Goal: Task Accomplishment & Management: Manage account settings

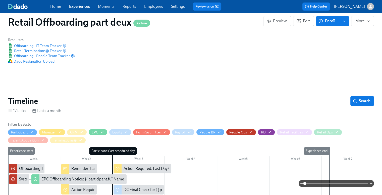
scroll to position [0, 1931]
click at [75, 6] on link "Experiences" at bounding box center [79, 6] width 21 height 5
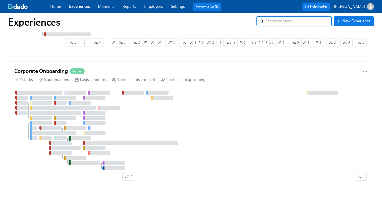
scroll to position [366, 0]
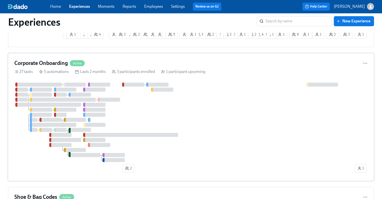
click at [178, 60] on div "Corporate Onboarding Active 27 tasks 5 automations Lasts 2 months 3 participant…" at bounding box center [191, 117] width 366 height 128
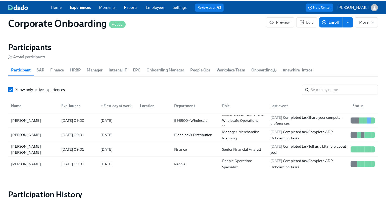
scroll to position [534, 0]
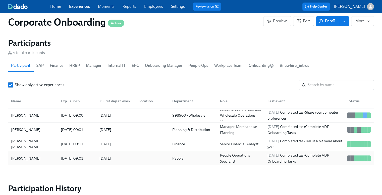
click at [36, 156] on div "[PERSON_NAME]" at bounding box center [25, 158] width 33 height 6
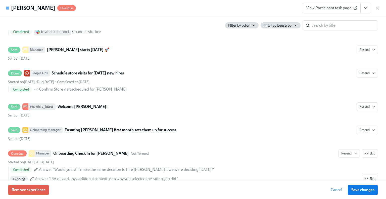
scroll to position [1705, 0]
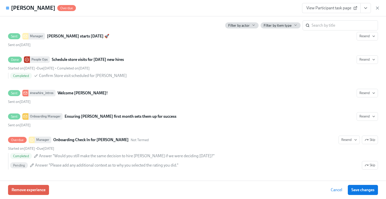
click at [367, 8] on icon "View task page" at bounding box center [365, 8] width 5 height 5
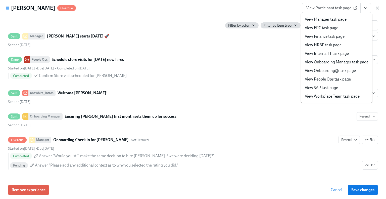
click at [290, 6] on div "[PERSON_NAME] Overdue View Participant task page View Manager task page View EP…" at bounding box center [193, 8] width 386 height 16
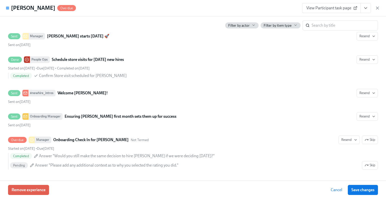
click at [380, 10] on div "[PERSON_NAME] Overdue View Participant task page" at bounding box center [193, 8] width 386 height 16
click at [378, 9] on icon "button" at bounding box center [377, 8] width 5 height 5
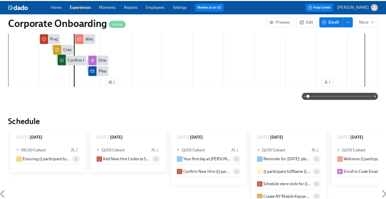
scroll to position [145, 0]
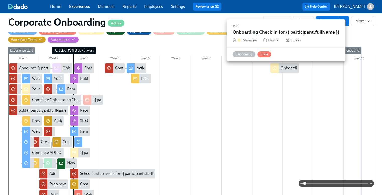
click at [285, 68] on div "Onboarding Check In for {{ participant.fullName }}" at bounding box center [324, 68] width 86 height 6
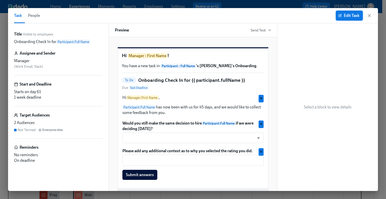
click at [344, 16] on span "Edit Task" at bounding box center [349, 15] width 20 height 5
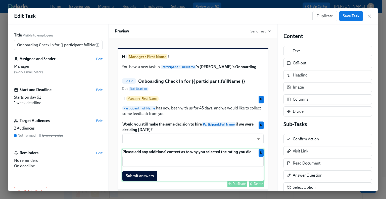
click at [245, 158] on div "Please add any additional context as to why you selected the rating you did. ​ …" at bounding box center [193, 164] width 142 height 33
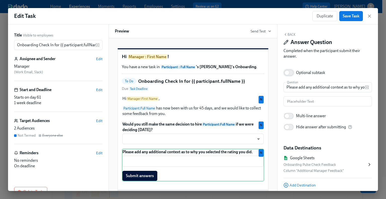
click at [290, 73] on input "Optional subtask" at bounding box center [286, 72] width 33 height 11
checkbox input "true"
click at [350, 18] on span "Save Task" at bounding box center [351, 16] width 17 height 5
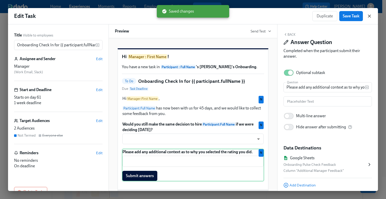
click at [368, 17] on icon "button" at bounding box center [369, 16] width 5 height 5
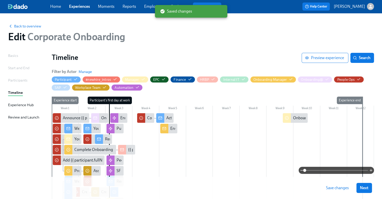
click at [338, 187] on span "Save changes" at bounding box center [337, 187] width 23 height 5
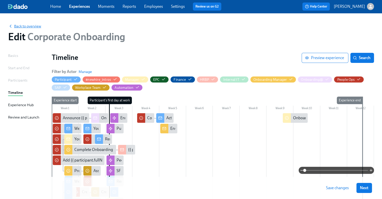
click at [25, 25] on span "Back to overview" at bounding box center [24, 26] width 33 height 5
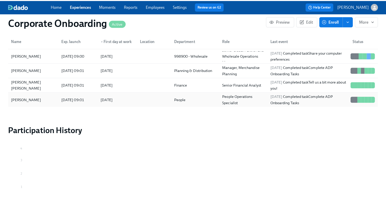
scroll to position [0, 2210]
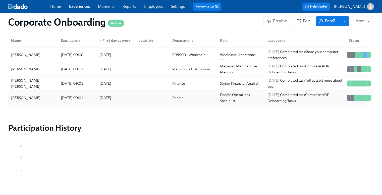
click at [34, 95] on div "[PERSON_NAME]" at bounding box center [25, 98] width 33 height 6
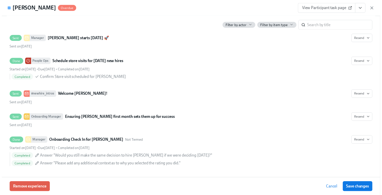
scroll to position [1703, 0]
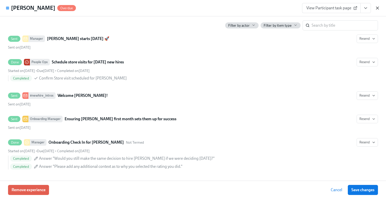
click at [377, 9] on icon "button" at bounding box center [377, 8] width 5 height 5
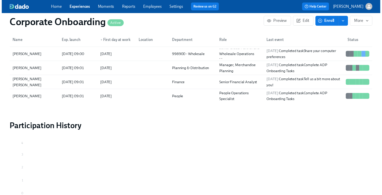
scroll to position [0, 2324]
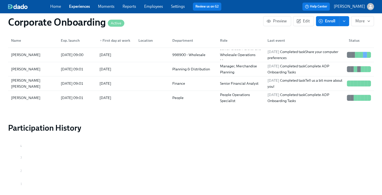
click at [80, 6] on link "Experiences" at bounding box center [79, 6] width 21 height 5
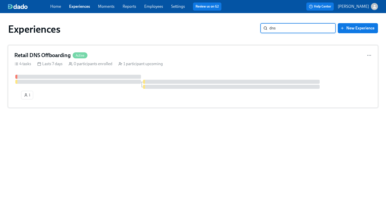
type input "dns"
click at [157, 50] on div "Retail DNS Offboarding Active 4 tasks Lasts 7 days 0 participants enrolled 1 pa…" at bounding box center [193, 76] width 370 height 62
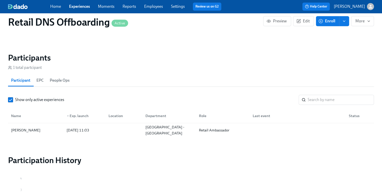
scroll to position [350, 0]
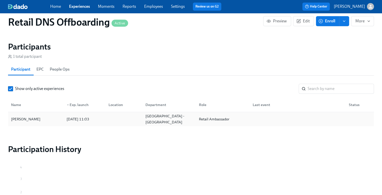
click at [21, 118] on div "[PERSON_NAME]" at bounding box center [25, 119] width 33 height 6
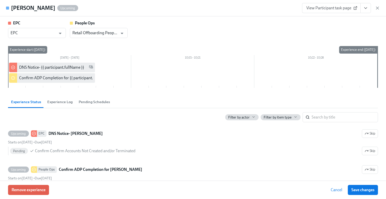
click at [364, 9] on icon "View task page" at bounding box center [365, 8] width 5 height 5
click at [351, 28] on link "View People Ops task page" at bounding box center [336, 28] width 46 height 6
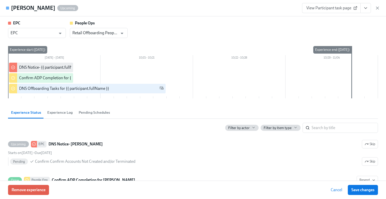
click at [374, 9] on div "View Participant task page" at bounding box center [341, 8] width 78 height 10
click at [377, 11] on div "View Participant task page" at bounding box center [341, 8] width 78 height 10
click at [377, 7] on icon "button" at bounding box center [377, 8] width 5 height 5
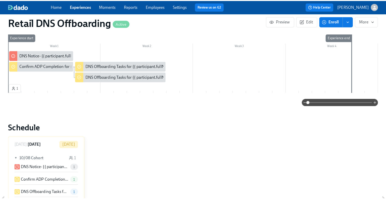
scroll to position [82, 0]
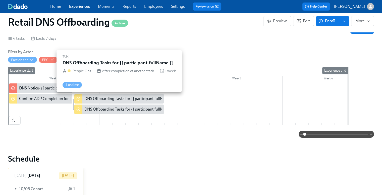
click at [107, 97] on div "DNS Offboarding Tasks for {{ participant.fullName }}" at bounding box center [129, 99] width 90 height 6
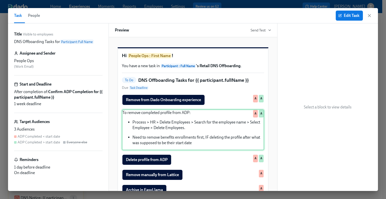
click at [196, 150] on div "To remove completed profile from ADP: Process > HR > Delete Employees > Search …" at bounding box center [193, 129] width 142 height 41
click at [348, 16] on span "Edit Task" at bounding box center [349, 15] width 20 height 5
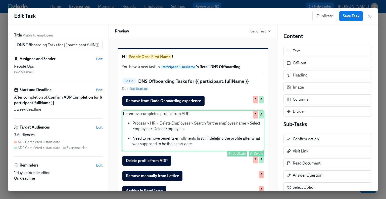
click at [192, 151] on div "To remove completed profile from ADP: Process > HR > Delete Employees > Search …" at bounding box center [193, 130] width 142 height 41
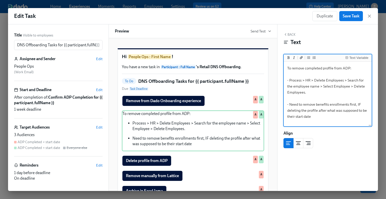
drag, startPoint x: 313, startPoint y: 118, endPoint x: 278, endPoint y: 106, distance: 37.6
click at [278, 106] on div "Back Text Text Variable To remove completed profile from ADP: - Process > HR > …" at bounding box center [327, 107] width 100 height 166
click at [287, 79] on textarea "To remove completed profile from ADP: - Process > HR > Delete Employees > Searc…" at bounding box center [328, 94] width 86 height 63
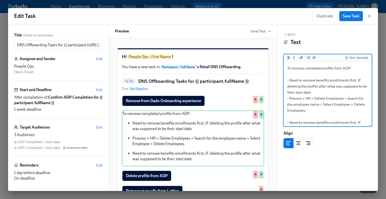
click at [318, 85] on textarea "To remove completed profile from ADP: - Need to remove benefits enrollments fir…" at bounding box center [328, 101] width 86 height 77
click at [340, 94] on textarea "To remove completed profile from ADP: - Need to remove benefits enrollments fir…" at bounding box center [328, 101] width 86 height 77
drag, startPoint x: 292, startPoint y: 115, endPoint x: 375, endPoint y: 137, distance: 85.2
click at [375, 137] on div "Back Text Text Variable To remove completed profile from ADP: - Need to remove …" at bounding box center [327, 107] width 100 height 166
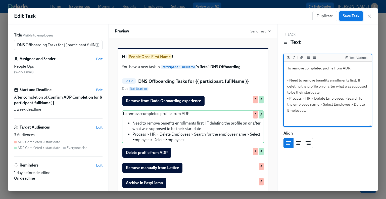
type textarea "To remove completed profile from ADP: - Need to remove benefits enrollments fir…"
click at [351, 16] on span "Save Task" at bounding box center [351, 16] width 17 height 5
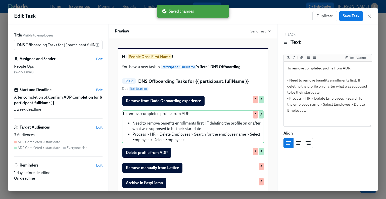
click at [367, 14] on icon "button" at bounding box center [369, 16] width 5 height 5
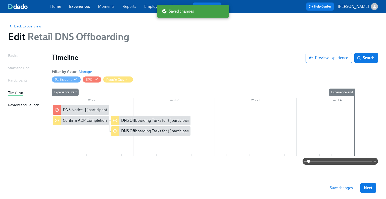
click at [331, 189] on span "Save changes" at bounding box center [341, 187] width 23 height 5
click at [150, 118] on div "DNS Offboarding Tasks for {{ participant.fullName }}" at bounding box center [166, 121] width 90 height 6
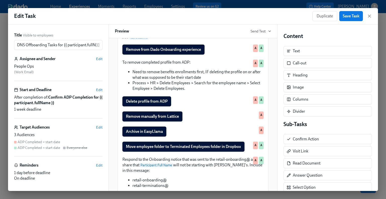
scroll to position [54, 0]
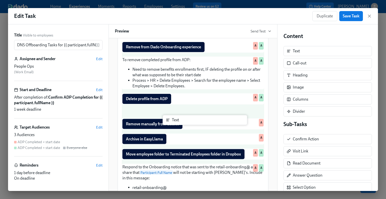
drag, startPoint x: 311, startPoint y: 51, endPoint x: 187, endPoint y: 121, distance: 142.5
click at [187, 121] on div "Title Visible to employees DNS Offboarding Tasks for {{ participant.fullName }}…" at bounding box center [193, 107] width 370 height 166
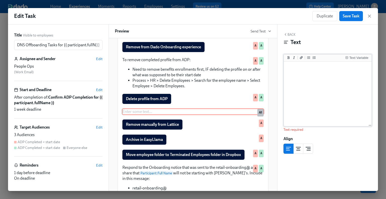
click at [307, 54] on div "Text Variable" at bounding box center [328, 57] width 88 height 7
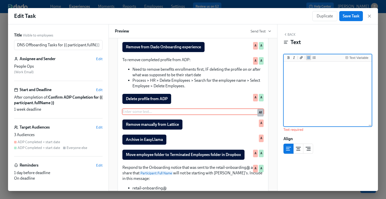
click at [307, 59] on icon "Add unordered list" at bounding box center [308, 57] width 3 height 3
type textarea "-"
click at [307, 57] on icon "Add unordered list" at bounding box center [308, 57] width 3 height 3
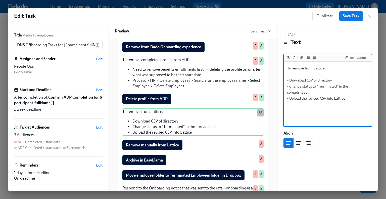
click at [356, 98] on textarea "To remove from Lattice: - Download CSV of directory - Change status to "Termina…" at bounding box center [328, 94] width 86 height 63
type textarea "To remove from Lattice: - Download CSV of directory - Change status to "Termina…"
click at [347, 17] on span "Save Task" at bounding box center [351, 16] width 17 height 5
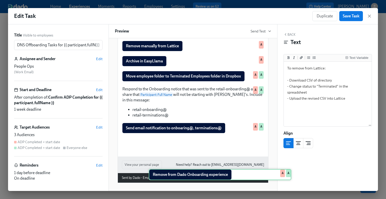
scroll to position [144, 0]
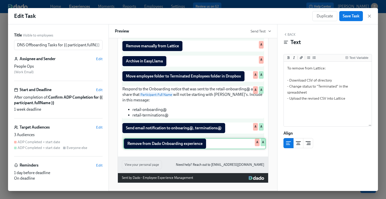
drag, startPoint x: 188, startPoint y: 51, endPoint x: 195, endPoint y: 146, distance: 94.7
click at [195, 146] on div "Remove from Dado Onboarding experience Duplicate Delete A A To remove completed…" at bounding box center [193, 53] width 142 height 191
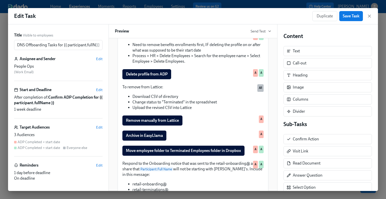
scroll to position [62, 0]
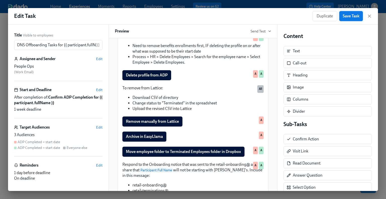
click at [350, 16] on span "Save Task" at bounding box center [351, 16] width 17 height 5
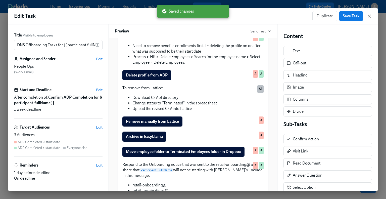
click at [369, 17] on icon "button" at bounding box center [369, 16] width 5 height 5
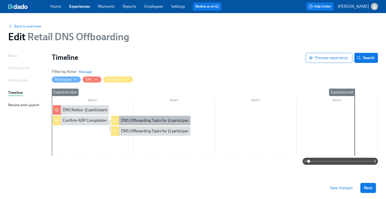
click at [124, 116] on div "DNS Offboarding Tasks for {{ participant.fullName }}" at bounding box center [151, 121] width 80 height 10
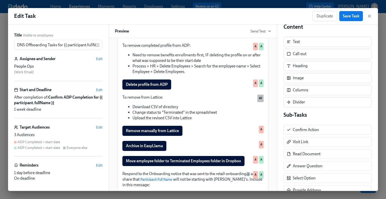
scroll to position [55, 0]
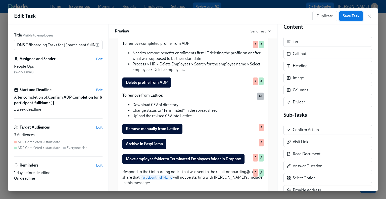
click at [349, 18] on span "Save Task" at bounding box center [351, 16] width 17 height 5
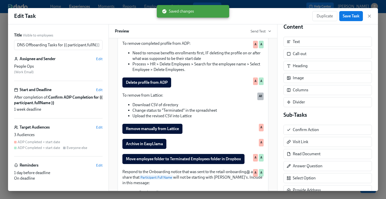
click at [369, 19] on div "Duplicate Save Task" at bounding box center [342, 16] width 60 height 10
click at [369, 18] on icon "button" at bounding box center [369, 16] width 5 height 5
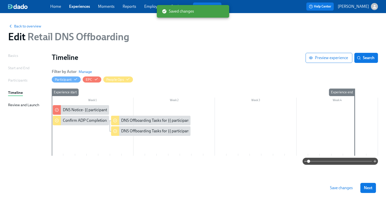
click at [335, 190] on span "Save changes" at bounding box center [341, 187] width 23 height 5
click at [85, 110] on div "DNS Notice- {{ participant.fullName }}" at bounding box center [95, 110] width 65 height 6
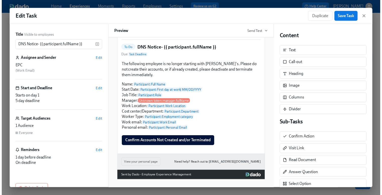
scroll to position [3, 0]
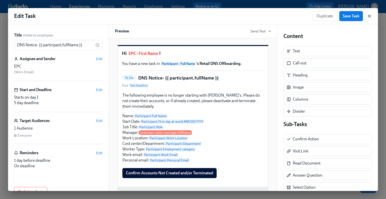
click at [367, 16] on icon "button" at bounding box center [369, 16] width 5 height 5
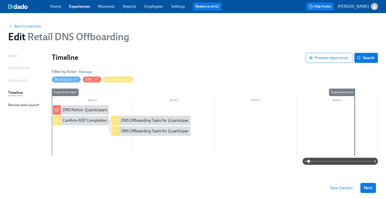
click at [35, 29] on div "Back to overview Edit Retail DNS Offboarding" at bounding box center [193, 33] width 378 height 28
click at [35, 27] on span "Back to overview" at bounding box center [24, 26] width 33 height 5
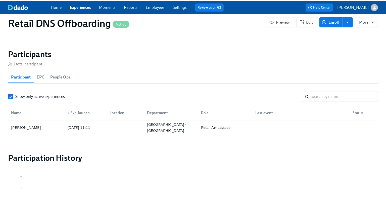
scroll to position [356, 0]
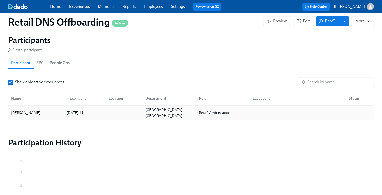
click at [36, 113] on div "[PERSON_NAME]" at bounding box center [25, 112] width 33 height 6
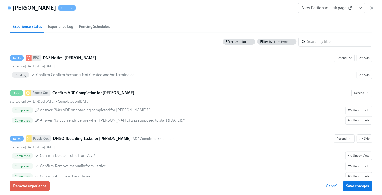
scroll to position [91, 0]
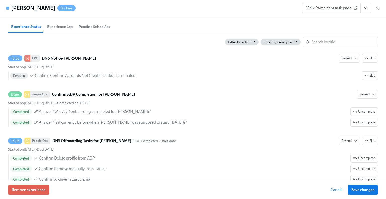
click at [365, 9] on icon "View task page" at bounding box center [365, 8] width 5 height 5
click at [353, 20] on li "View EPC task page" at bounding box center [336, 19] width 54 height 9
click at [332, 18] on link "View EPC task page" at bounding box center [329, 20] width 33 height 6
click at [378, 9] on icon "button" at bounding box center [377, 8] width 5 height 5
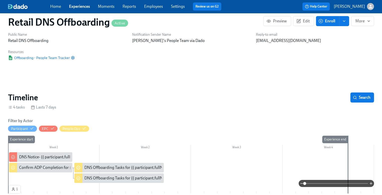
scroll to position [9, 0]
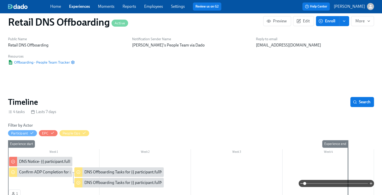
click at [78, 5] on link "Experiences" at bounding box center [79, 6] width 21 height 5
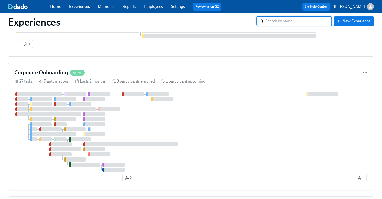
scroll to position [63, 0]
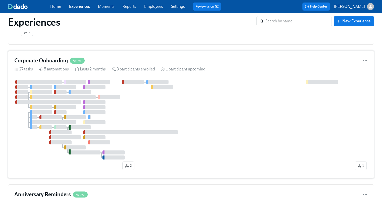
click at [174, 59] on div "Corporate Onboarding Active" at bounding box center [190, 61] width 353 height 8
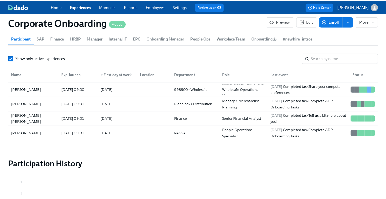
scroll to position [558, 0]
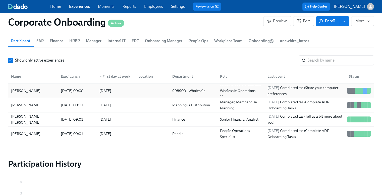
click at [41, 84] on div "[PERSON_NAME] [DATE] 09:00 2025/11/03 998900 - Wholesale Senior Global Partner …" at bounding box center [191, 91] width 366 height 14
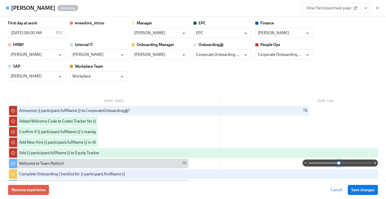
click at [334, 162] on span at bounding box center [339, 162] width 63 height 7
click at [52, 53] on input "[PERSON_NAME]" at bounding box center [33, 54] width 45 height 10
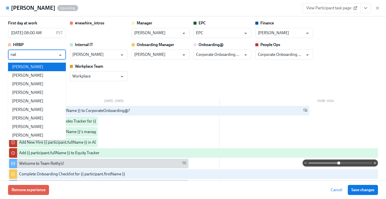
click at [42, 68] on li "[PERSON_NAME]" at bounding box center [37, 67] width 58 height 9
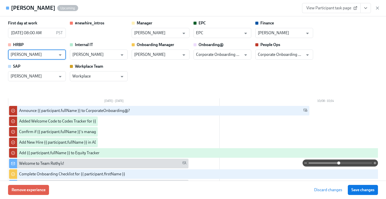
type input "[PERSON_NAME]"
click at [350, 190] on button "Save changes" at bounding box center [363, 190] width 30 height 10
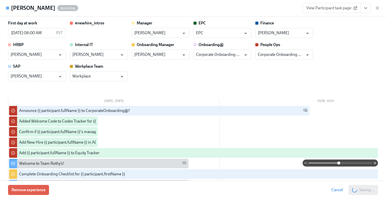
type input "[PERSON_NAME]"
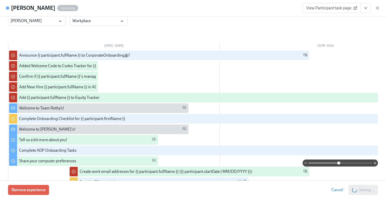
scroll to position [93, 0]
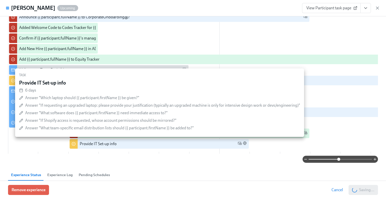
click at [139, 147] on div "Provide IT Set-up info" at bounding box center [159, 144] width 179 height 10
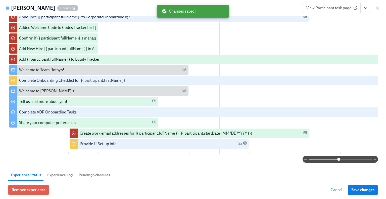
click at [127, 158] on div at bounding box center [193, 158] width 370 height 7
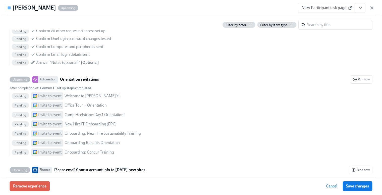
scroll to position [1094, 0]
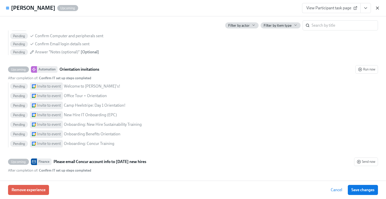
click at [376, 7] on icon "button" at bounding box center [377, 8] width 3 height 3
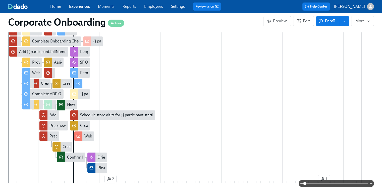
scroll to position [200, 0]
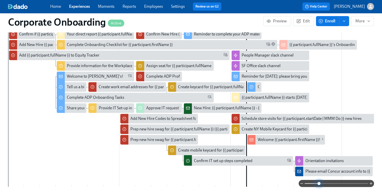
click at [319, 183] on span at bounding box center [336, 183] width 63 height 7
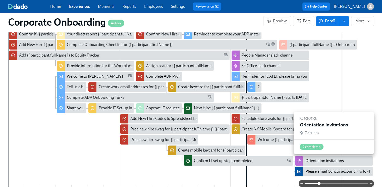
click at [336, 163] on div "Orientation invitations" at bounding box center [333, 161] width 77 height 10
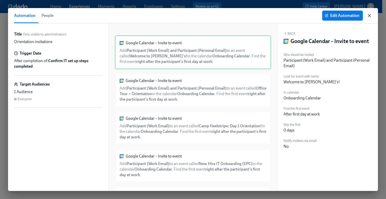
click at [367, 15] on icon "button" at bounding box center [369, 15] width 5 height 5
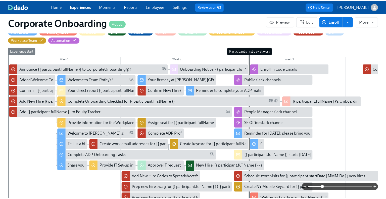
scroll to position [140, 0]
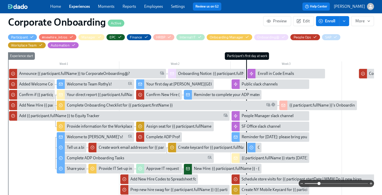
click at [167, 83] on div "Your first day at [PERSON_NAME][GEOGRAPHIC_DATA] is nearly here!" at bounding box center [207, 84] width 122 height 6
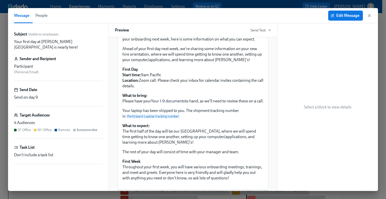
scroll to position [405, 0]
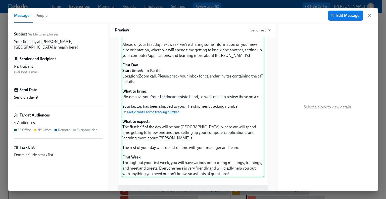
click at [231, 131] on div "Hi Participant : First Name , We are so excited that your first day is approach…" at bounding box center [193, 97] width 142 height 160
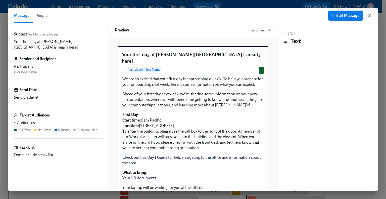
scroll to position [5, 0]
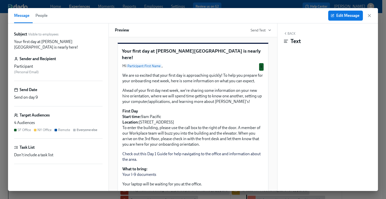
click at [60, 127] on div "Remote" at bounding box center [64, 129] width 12 height 5
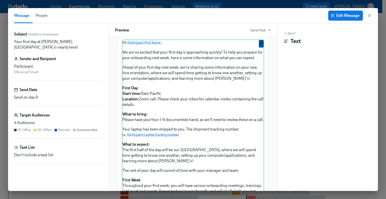
scroll to position [383, 0]
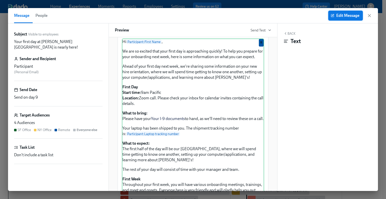
click at [341, 12] on button "Edit Message" at bounding box center [345, 16] width 35 height 10
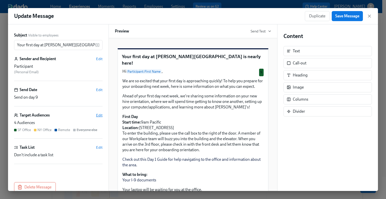
click at [96, 114] on span "Edit" at bounding box center [99, 115] width 7 height 5
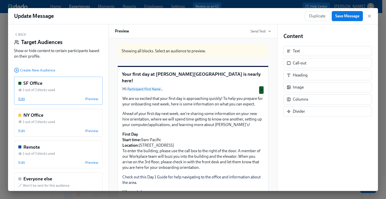
click at [23, 97] on span "Edit" at bounding box center [21, 98] width 7 height 5
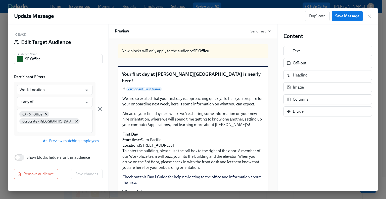
click at [18, 34] on button "Back" at bounding box center [20, 34] width 12 height 4
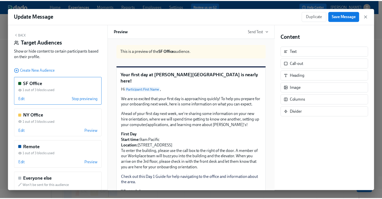
scroll to position [17, 0]
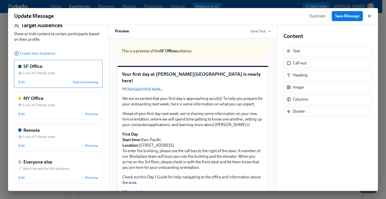
click at [367, 17] on icon "button" at bounding box center [369, 16] width 5 height 5
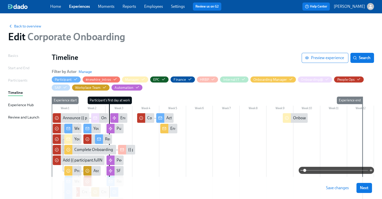
click at [342, 188] on span "Save changes" at bounding box center [337, 187] width 23 height 5
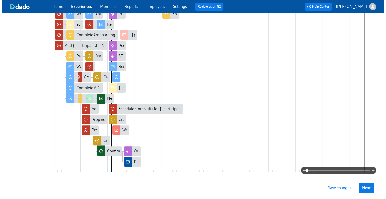
scroll to position [115, 0]
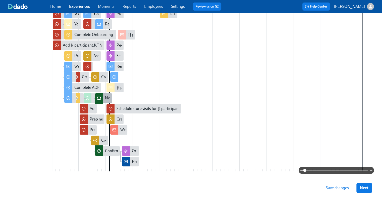
click at [106, 98] on div "New Hire: {{ participant.fullName }} - {{ participant.role }} ({{ participant.s…" at bounding box center [190, 98] width 171 height 6
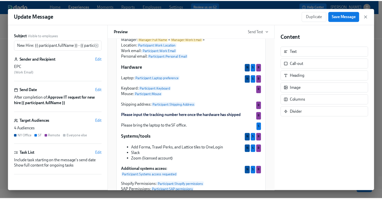
scroll to position [118, 0]
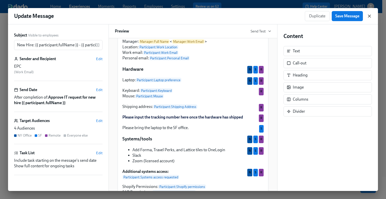
click at [369, 15] on icon "button" at bounding box center [369, 16] width 5 height 5
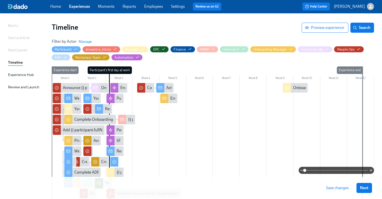
scroll to position [28, 0]
